Goal: Use online tool/utility: Utilize a website feature to perform a specific function

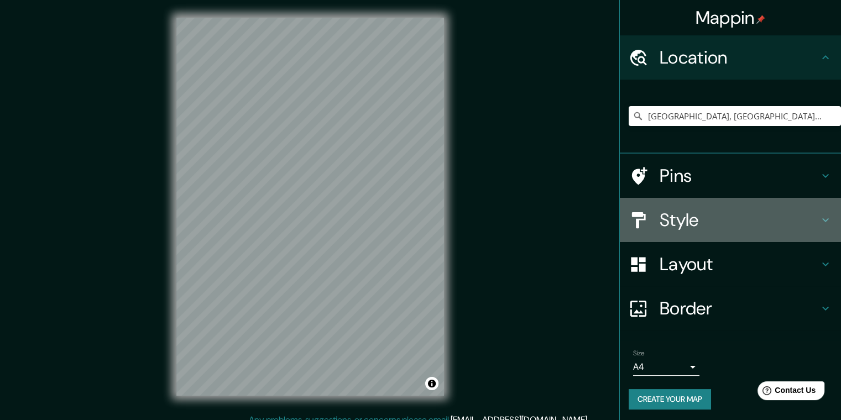
click at [738, 219] on h4 "Style" at bounding box center [739, 220] width 159 height 22
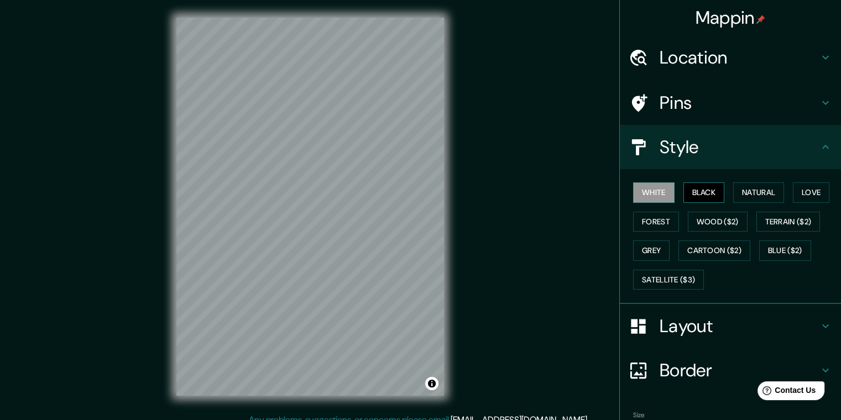
click at [693, 197] on button "Black" at bounding box center [703, 192] width 41 height 20
click at [740, 201] on button "Natural" at bounding box center [758, 192] width 51 height 20
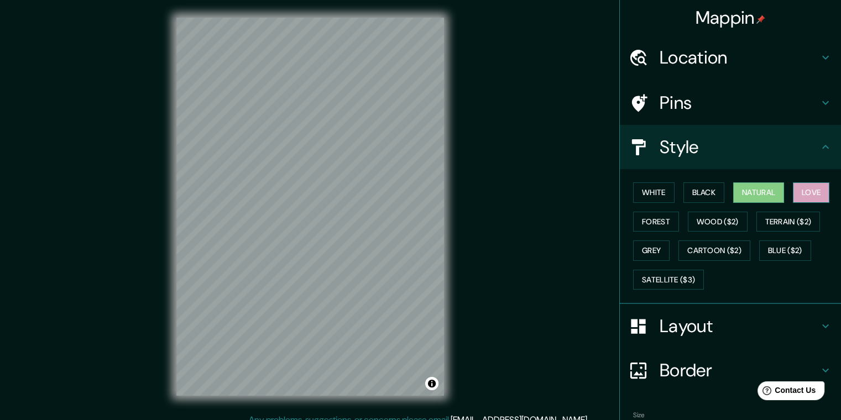
click at [799, 199] on button "Love" at bounding box center [811, 192] width 36 height 20
click at [666, 219] on button "Forest" at bounding box center [656, 222] width 46 height 20
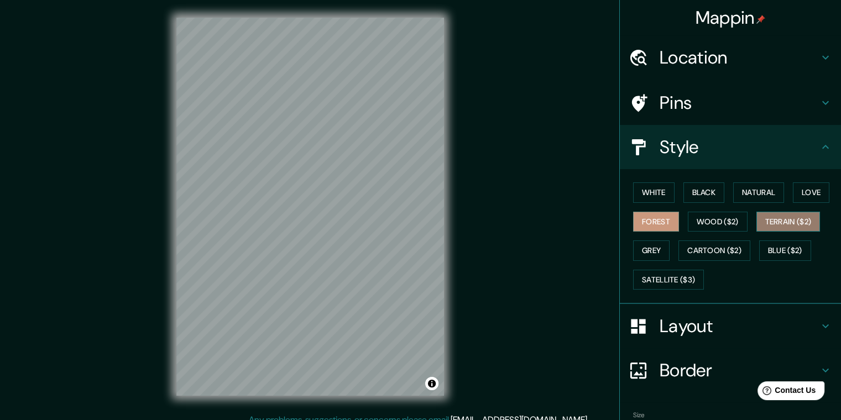
click at [768, 218] on button "Terrain ($2)" at bounding box center [788, 222] width 64 height 20
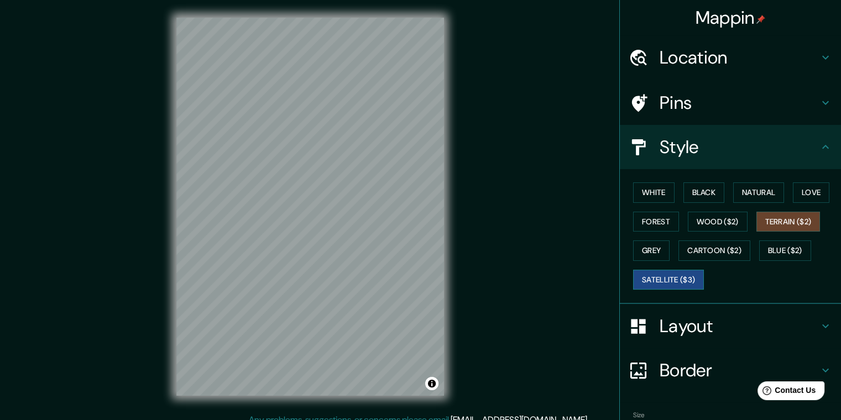
scroll to position [62, 0]
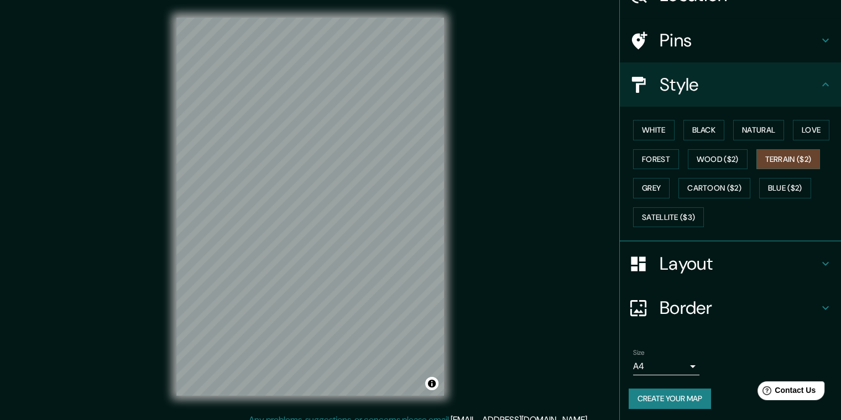
click at [668, 265] on h4 "Layout" at bounding box center [739, 264] width 159 height 22
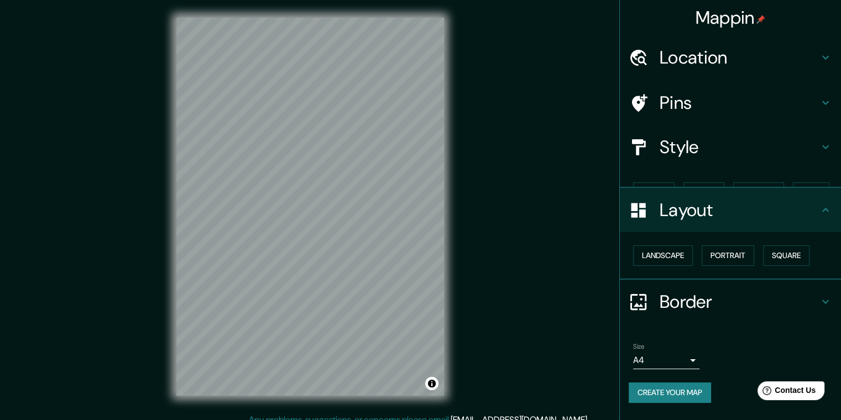
scroll to position [0, 0]
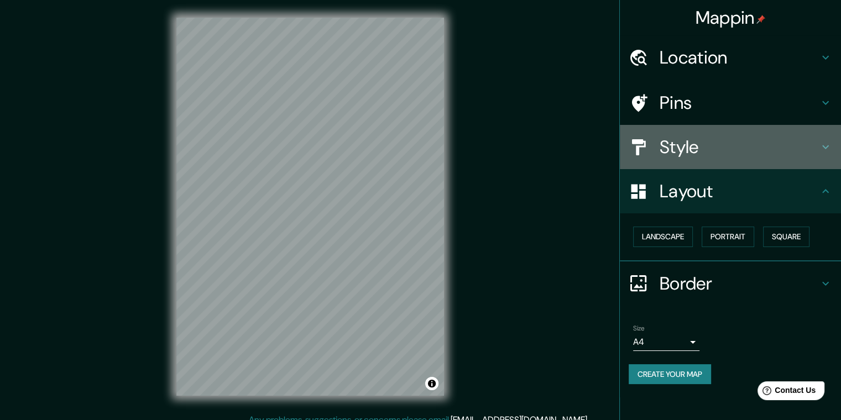
click at [703, 153] on h4 "Style" at bounding box center [739, 147] width 159 height 22
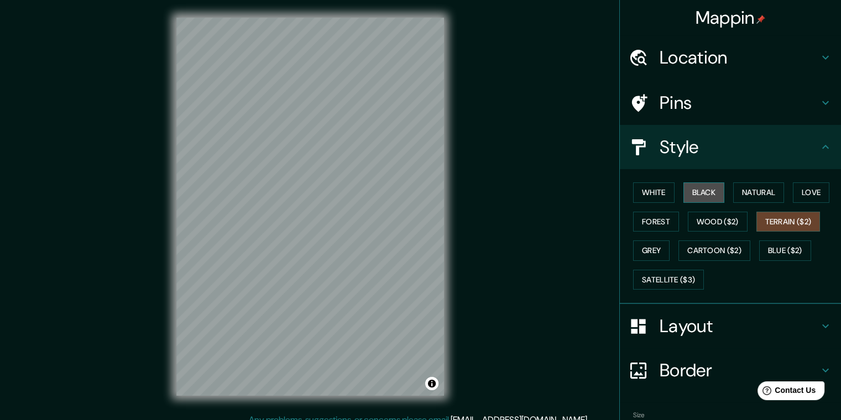
click at [696, 192] on button "Black" at bounding box center [703, 192] width 41 height 20
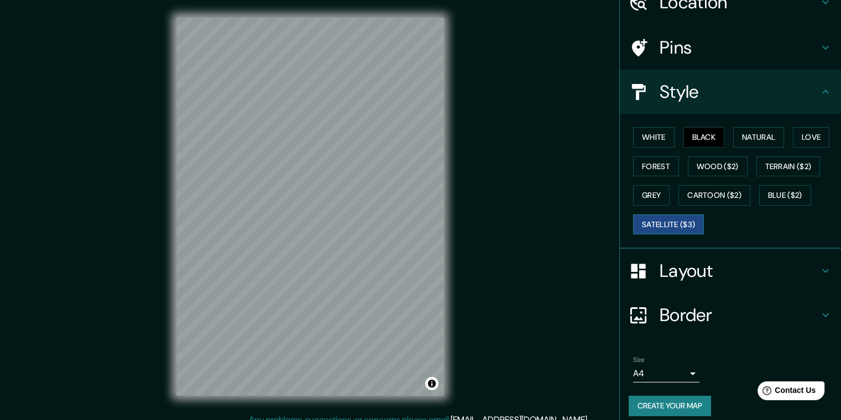
scroll to position [62, 0]
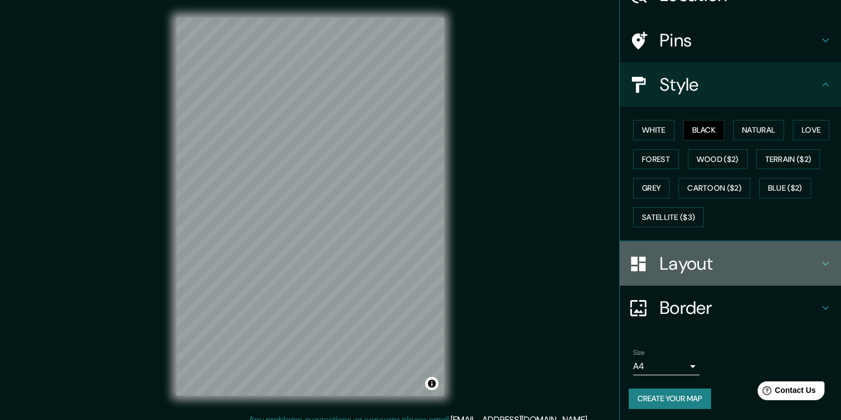
click at [676, 255] on h4 "Layout" at bounding box center [739, 264] width 159 height 22
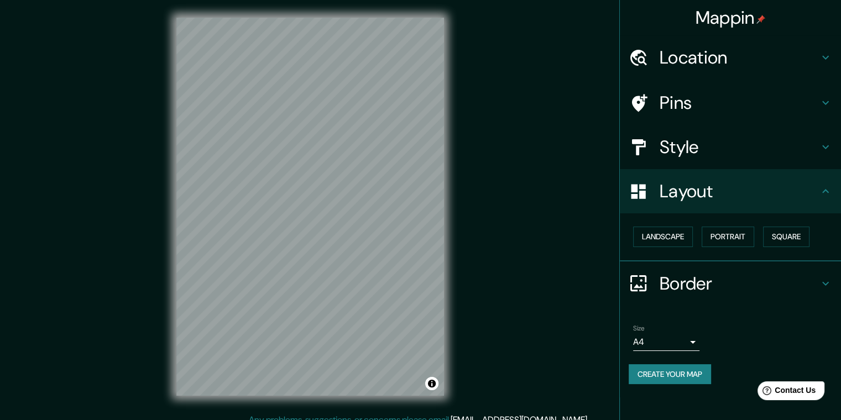
scroll to position [0, 0]
click at [686, 235] on button "Landscape" at bounding box center [663, 237] width 60 height 20
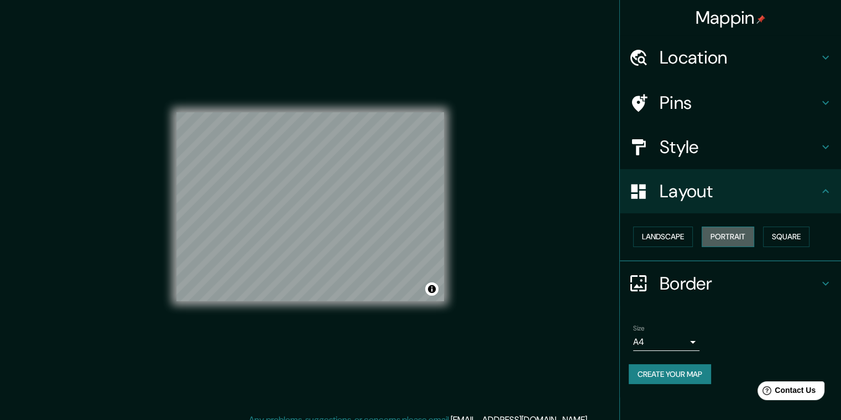
click at [730, 235] on button "Portrait" at bounding box center [728, 237] width 53 height 20
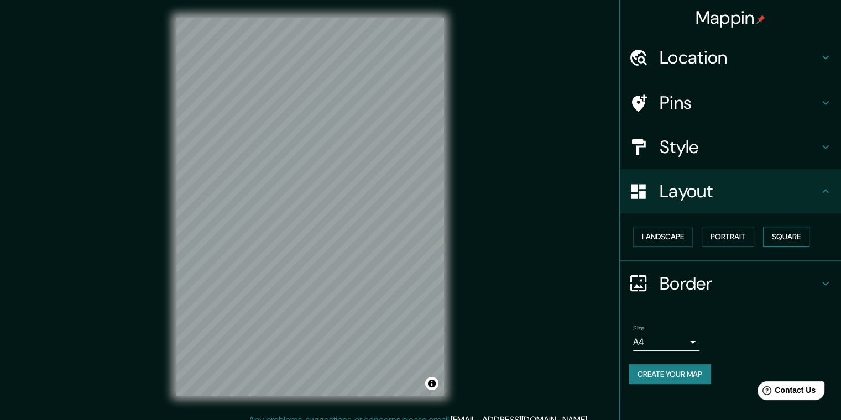
click at [776, 232] on button "Square" at bounding box center [786, 237] width 46 height 20
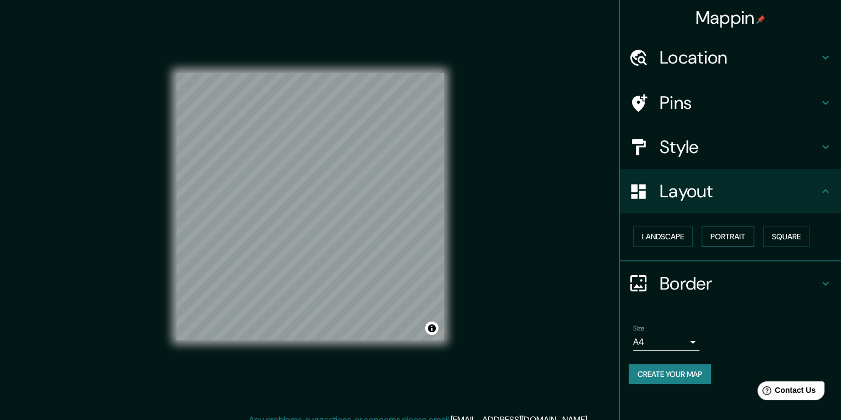
click at [740, 234] on button "Portrait" at bounding box center [728, 237] width 53 height 20
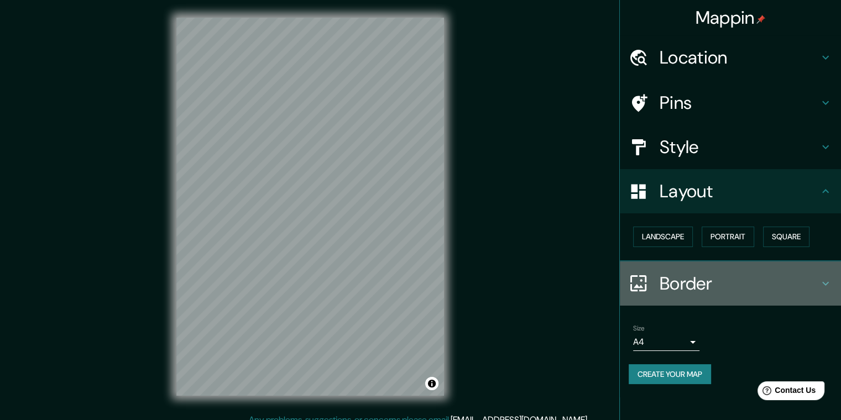
click at [683, 280] on h4 "Border" at bounding box center [739, 284] width 159 height 22
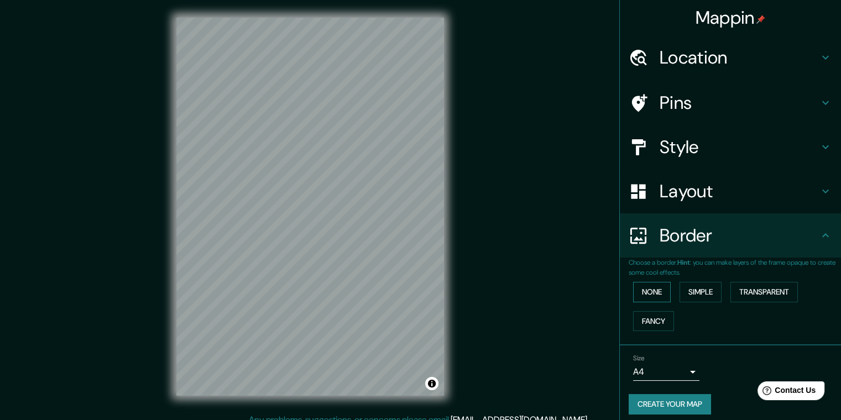
click at [660, 290] on button "None" at bounding box center [652, 292] width 38 height 20
click at [656, 319] on button "Fancy" at bounding box center [653, 321] width 41 height 20
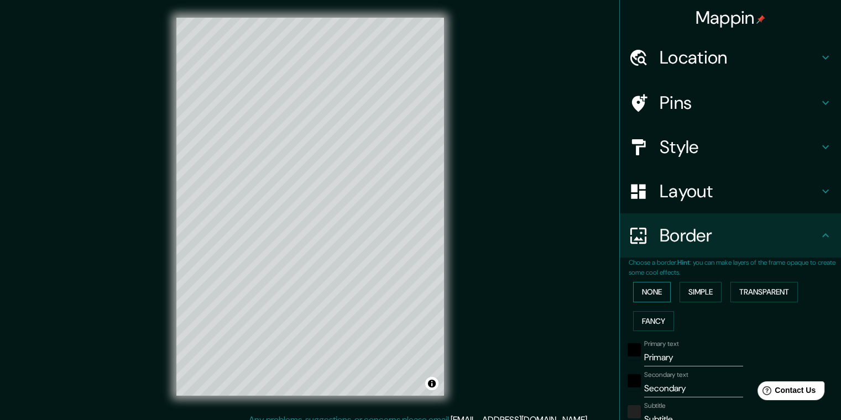
click at [651, 290] on button "None" at bounding box center [652, 292] width 38 height 20
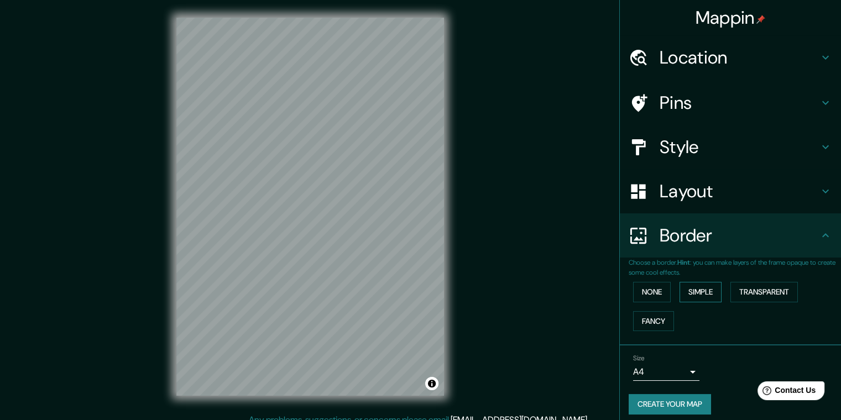
click at [689, 300] on button "Simple" at bounding box center [700, 292] width 42 height 20
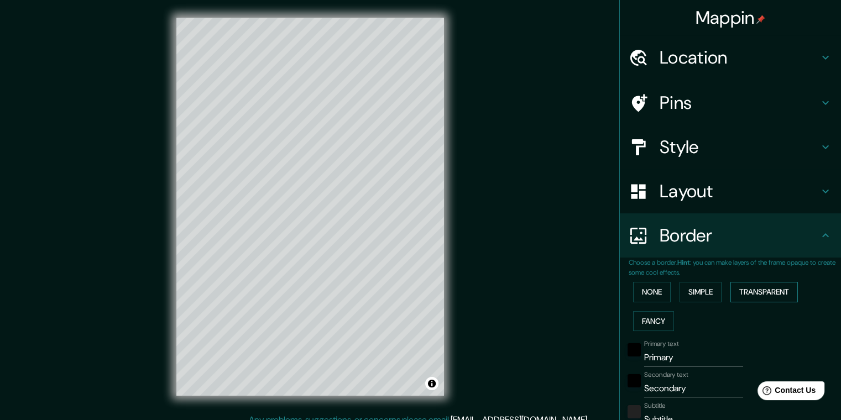
click at [733, 296] on button "Transparent" at bounding box center [763, 292] width 67 height 20
click at [646, 321] on button "Fancy" at bounding box center [653, 321] width 41 height 20
click at [646, 300] on button "None" at bounding box center [652, 292] width 38 height 20
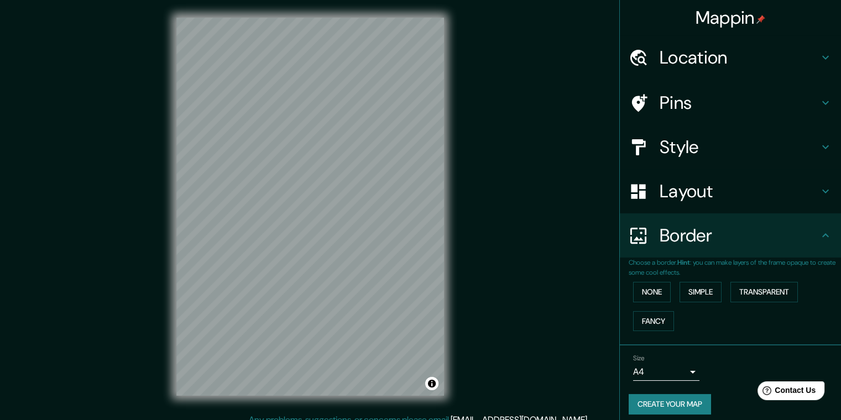
click at [808, 68] on h4 "Location" at bounding box center [739, 57] width 159 height 22
